Goal: Communication & Community: Answer question/provide support

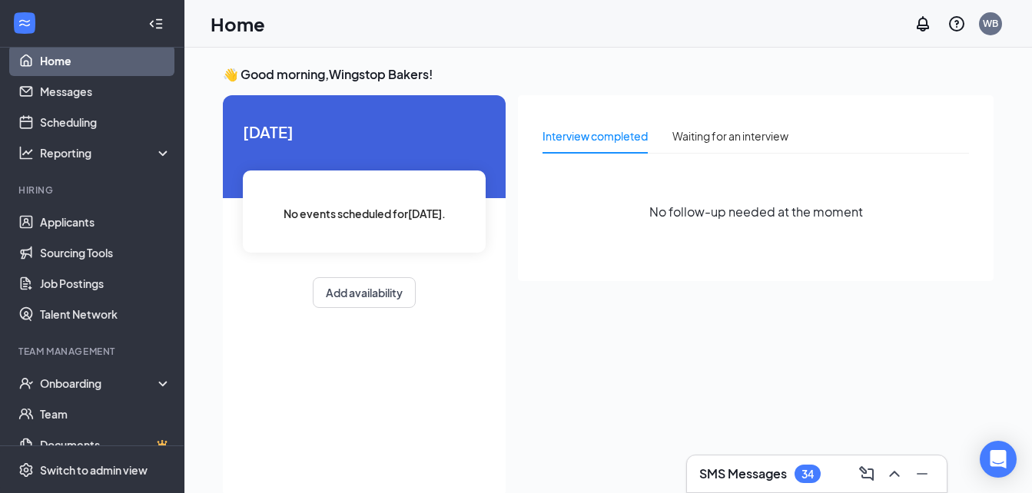
scroll to position [11, 0]
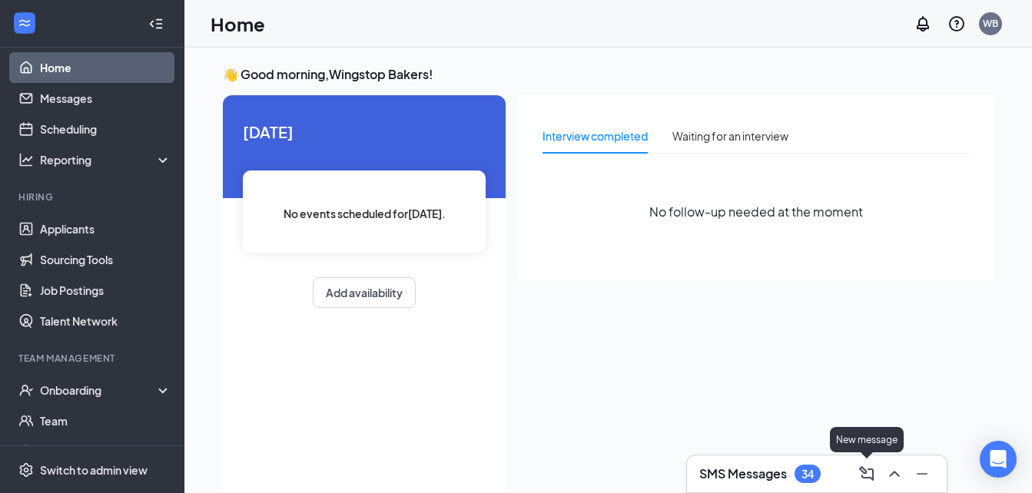
click at [862, 475] on icon "ComposeMessage" at bounding box center [866, 473] width 15 height 15
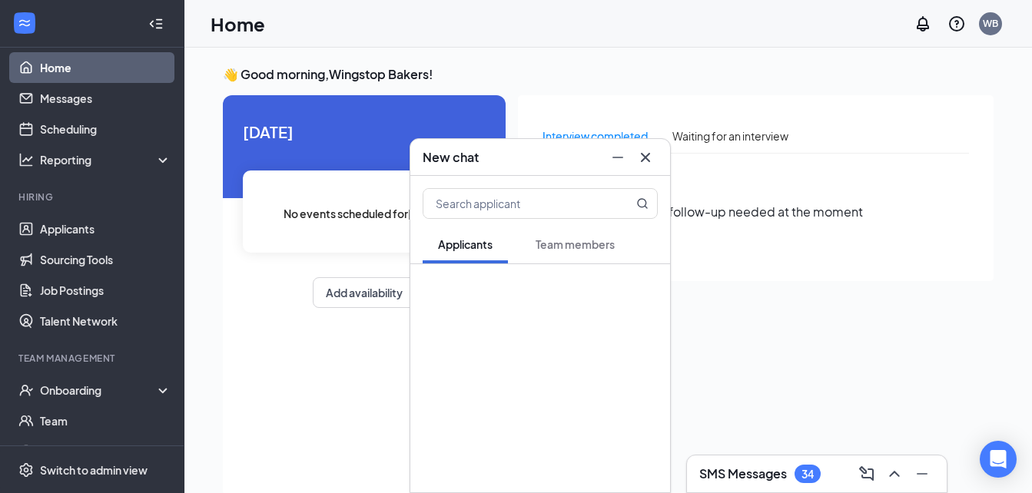
click at [799, 469] on div "34" at bounding box center [807, 474] width 26 height 18
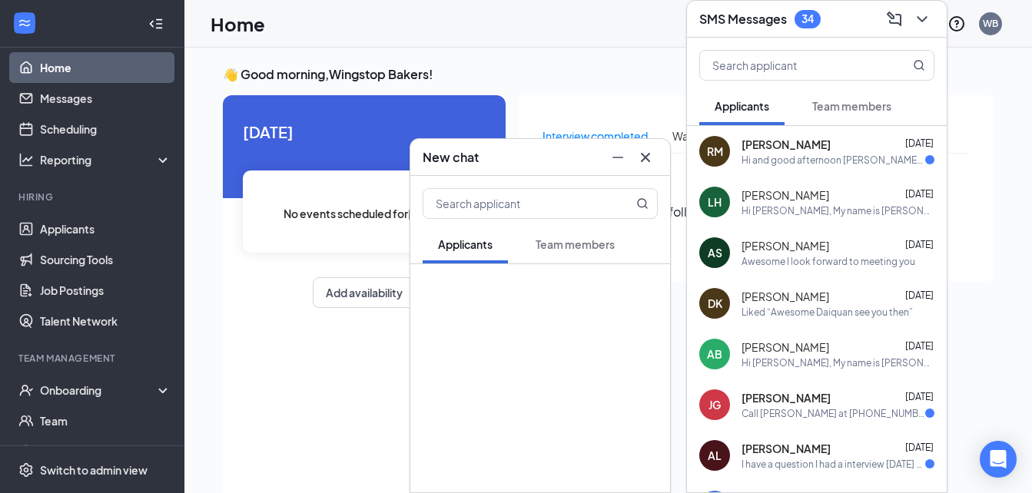
click at [643, 158] on icon "Cross" at bounding box center [645, 157] width 18 height 18
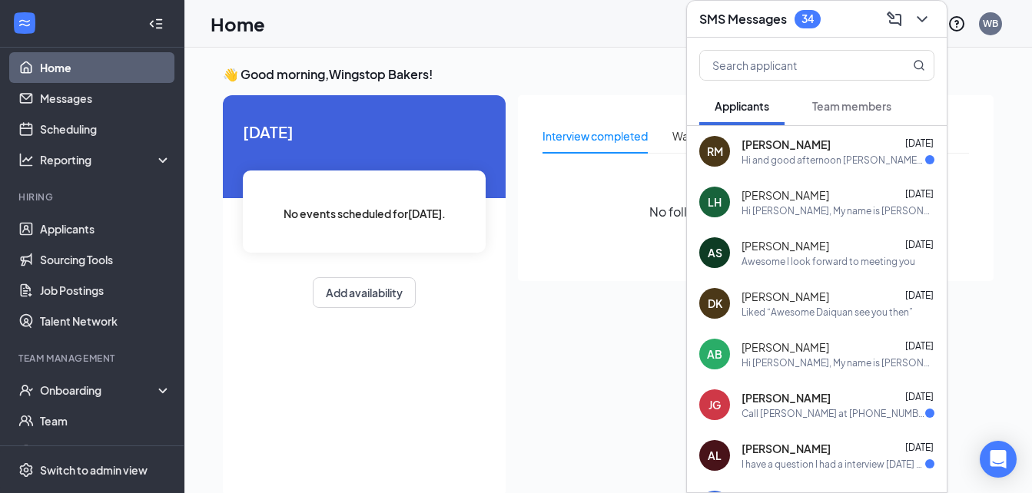
click at [758, 152] on div "[PERSON_NAME] [DATE] Hi and good afternoon [PERSON_NAME] 2Pm-3pm I will be thei…" at bounding box center [837, 152] width 193 height 30
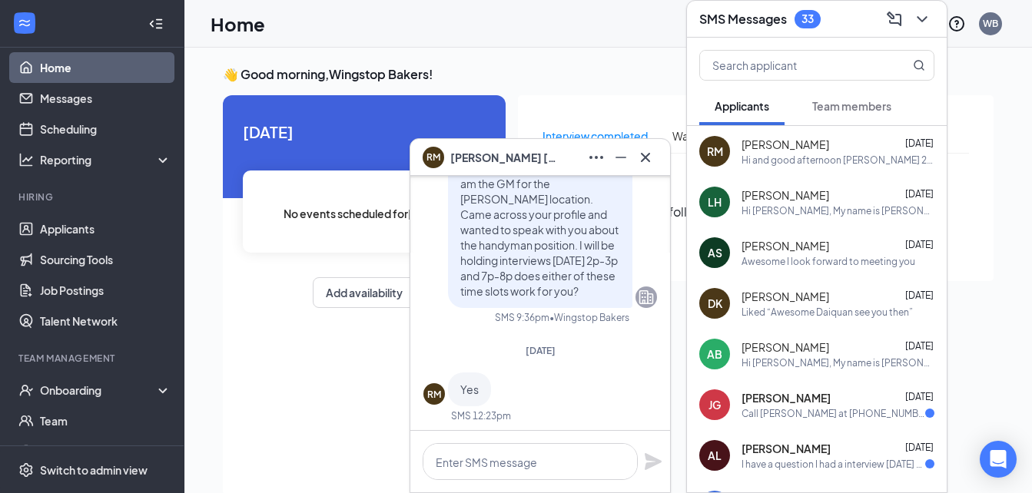
scroll to position [-144, 0]
